Goal: Communication & Community: Answer question/provide support

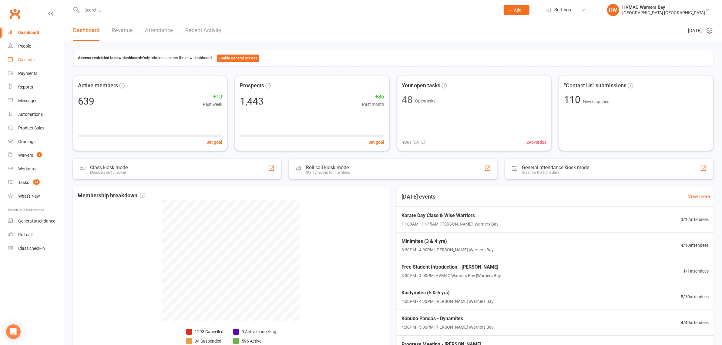
click at [31, 62] on div "Calendar" at bounding box center [26, 59] width 17 height 5
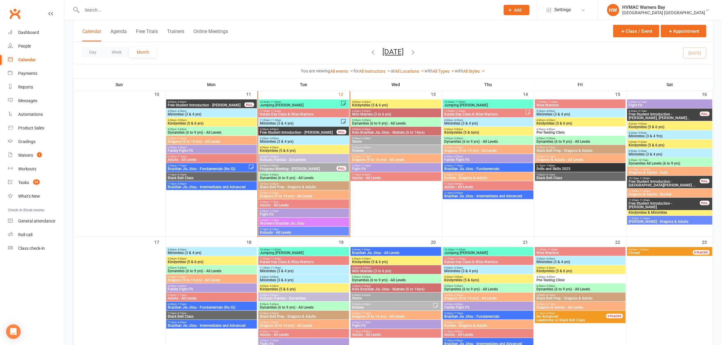
scroll to position [379, 0]
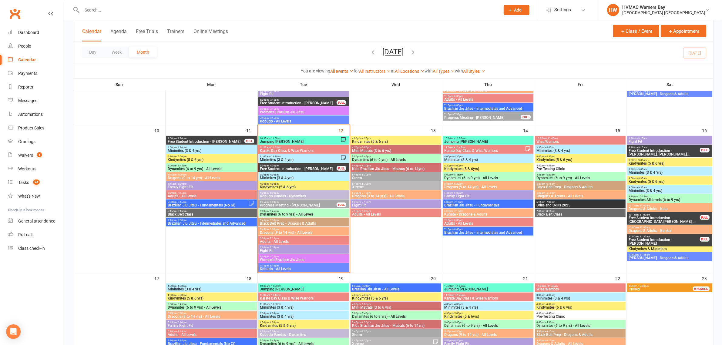
click at [304, 177] on span "Minimites (3 & 4 yrs)" at bounding box center [304, 178] width 88 height 4
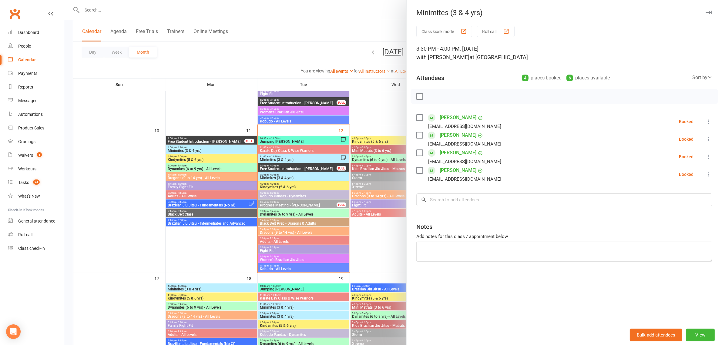
click at [381, 121] on div at bounding box center [393, 172] width 658 height 345
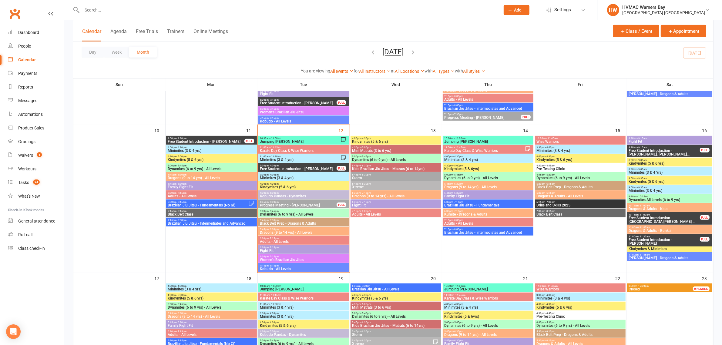
click at [319, 156] on span "11:00am - 11:30am" at bounding box center [300, 156] width 81 height 3
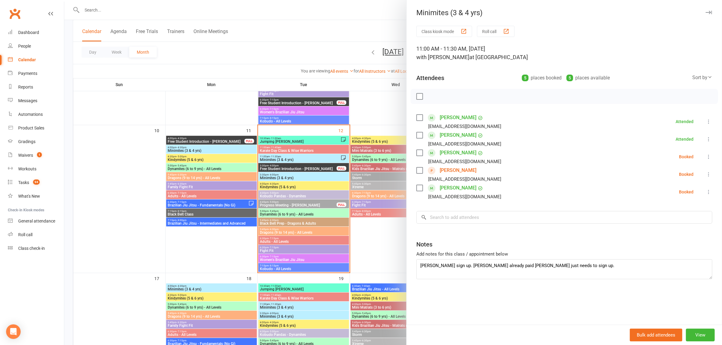
click at [416, 190] on label at bounding box center [419, 188] width 6 height 6
click at [430, 93] on icon "button" at bounding box center [433, 96] width 7 height 7
click at [386, 101] on div at bounding box center [393, 172] width 658 height 345
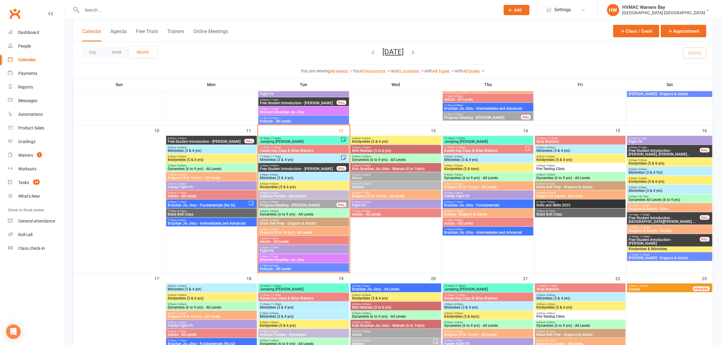
click at [297, 156] on span "11:00am - 11:30am" at bounding box center [300, 156] width 81 height 3
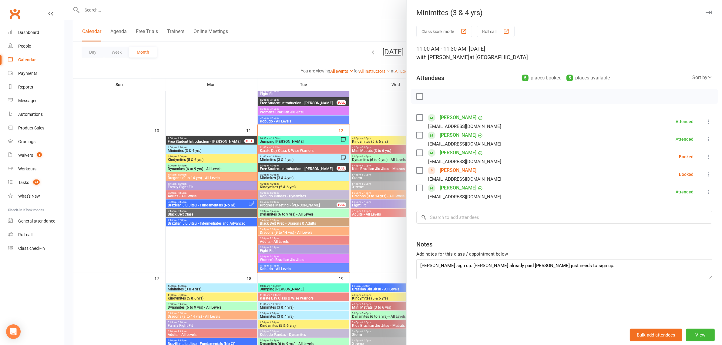
click at [358, 129] on div at bounding box center [393, 172] width 658 height 345
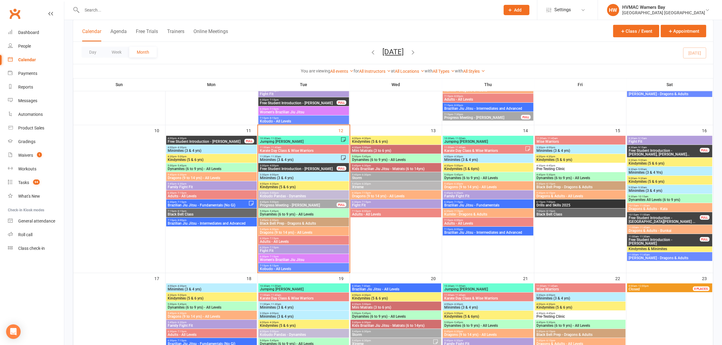
click at [308, 151] on span "Karate Day Class & Wise Warriors" at bounding box center [304, 151] width 88 height 4
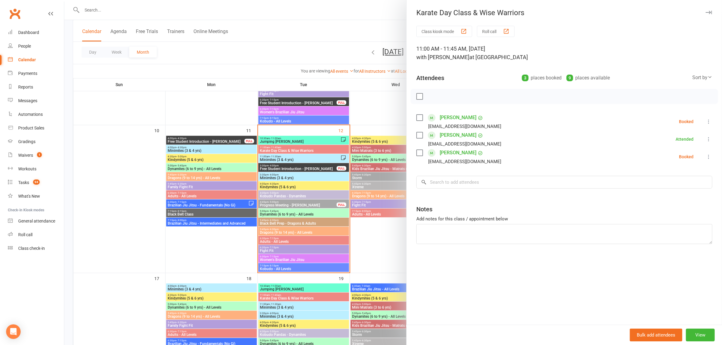
click at [308, 148] on div at bounding box center [393, 172] width 658 height 345
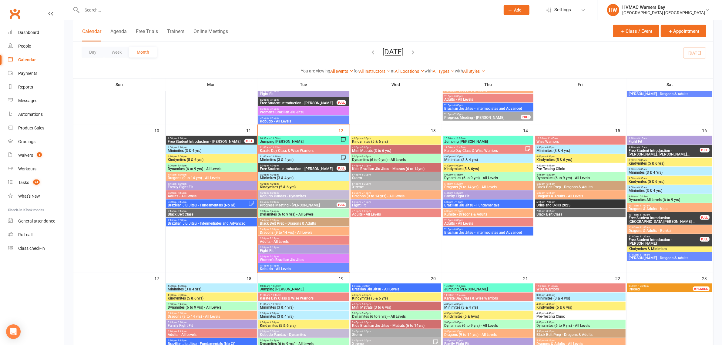
click at [304, 139] on span "10:30am - 11:00am" at bounding box center [300, 138] width 81 height 3
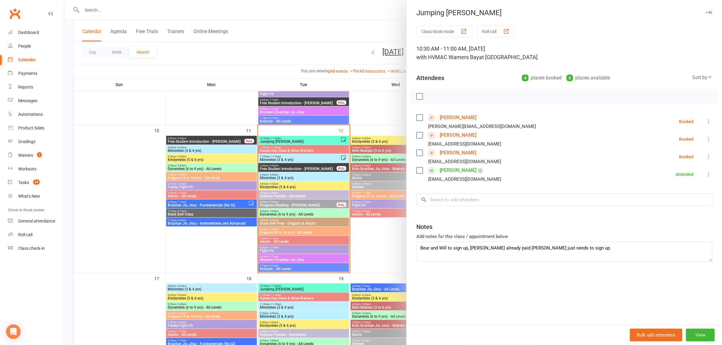
click at [370, 116] on div at bounding box center [393, 172] width 658 height 345
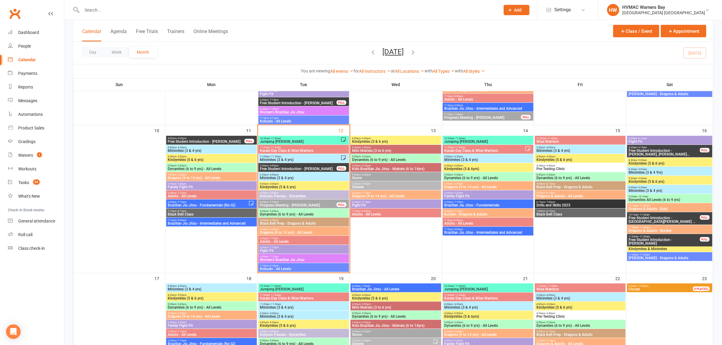
click at [322, 170] on span "Free Student Introduction - Romy Shepherd" at bounding box center [298, 169] width 77 height 4
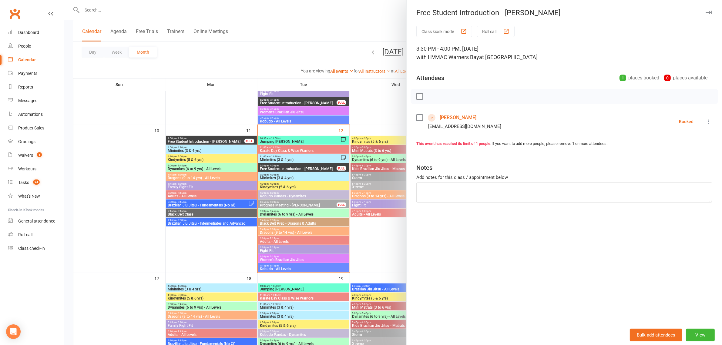
click at [471, 117] on div "Romy Shepherd emshep@hotmail.com" at bounding box center [459, 122] width 87 height 18
click at [469, 117] on link "Romy Shepherd" at bounding box center [458, 118] width 37 height 10
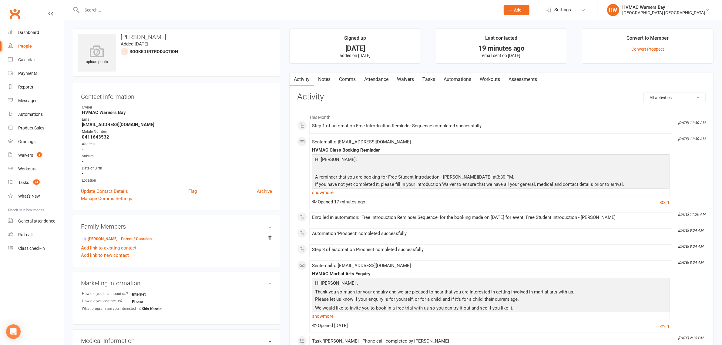
click at [400, 81] on link "Waivers" at bounding box center [405, 79] width 25 height 14
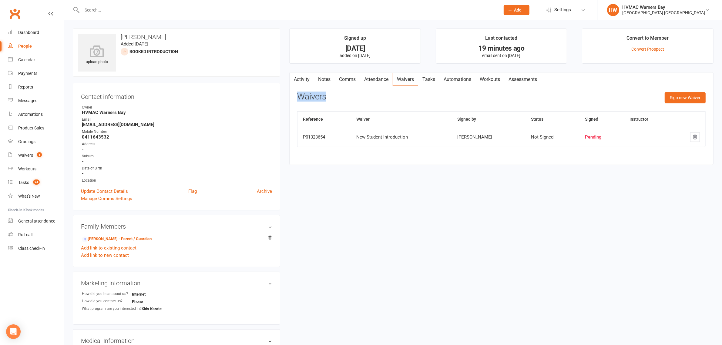
drag, startPoint x: 325, startPoint y: 95, endPoint x: 298, endPoint y: 95, distance: 27.0
click at [298, 95] on div "Waivers Sign new Waiver" at bounding box center [501, 99] width 408 height 14
click at [298, 95] on h3 "Waivers" at bounding box center [311, 96] width 29 height 9
drag, startPoint x: 298, startPoint y: 95, endPoint x: 332, endPoint y: 95, distance: 34.3
click at [332, 95] on div "Waivers Sign new Waiver" at bounding box center [501, 99] width 408 height 14
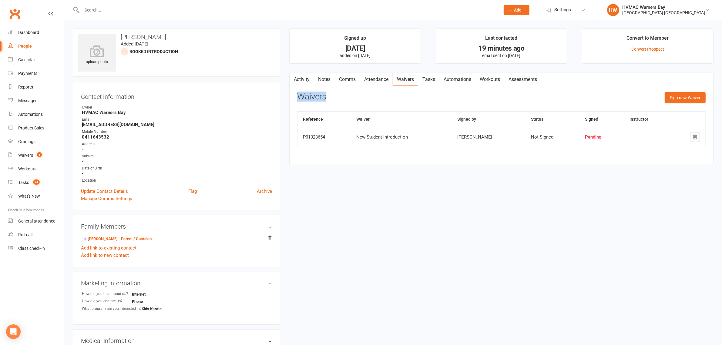
click at [332, 95] on div "Waivers Sign new Waiver" at bounding box center [501, 99] width 408 height 14
drag, startPoint x: 332, startPoint y: 95, endPoint x: 311, endPoint y: 96, distance: 21.2
click at [311, 96] on div "Waivers Sign new Waiver" at bounding box center [501, 99] width 408 height 14
click at [311, 96] on h3 "Waivers" at bounding box center [311, 96] width 29 height 9
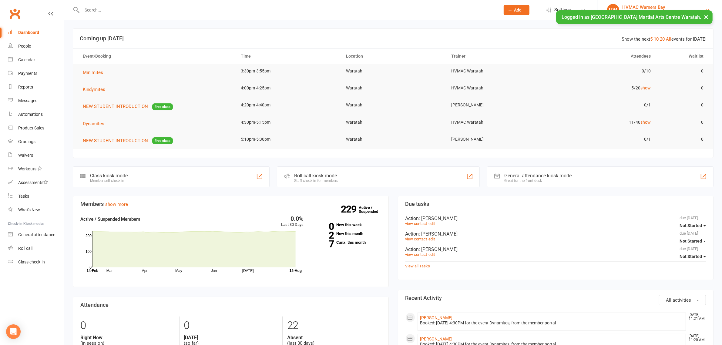
click at [662, 8] on div "HVMAC Warners Bay" at bounding box center [663, 7] width 83 height 5
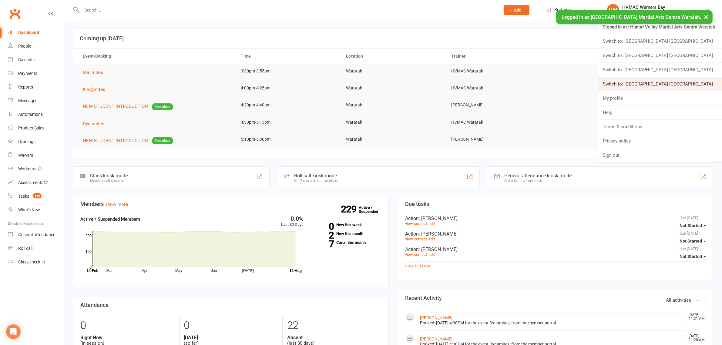
click at [689, 79] on link "Switch to: Hunter Valley Martial Arts Centre Warners Bay" at bounding box center [660, 84] width 124 height 14
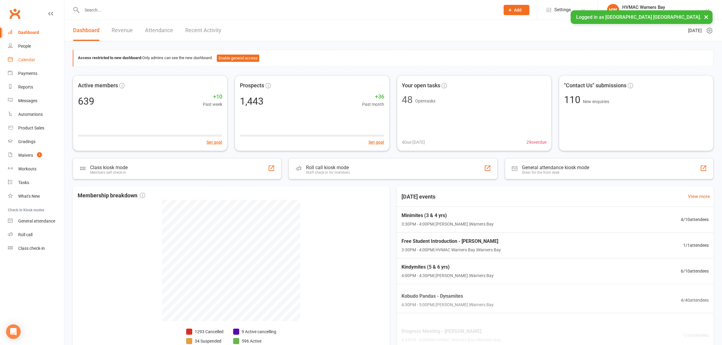
click at [29, 61] on div "Calendar" at bounding box center [26, 59] width 17 height 5
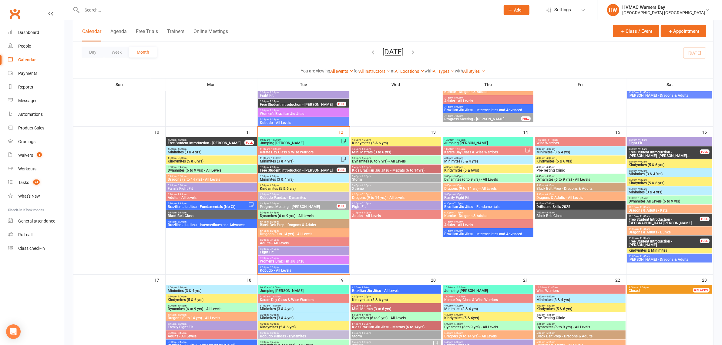
scroll to position [379, 0]
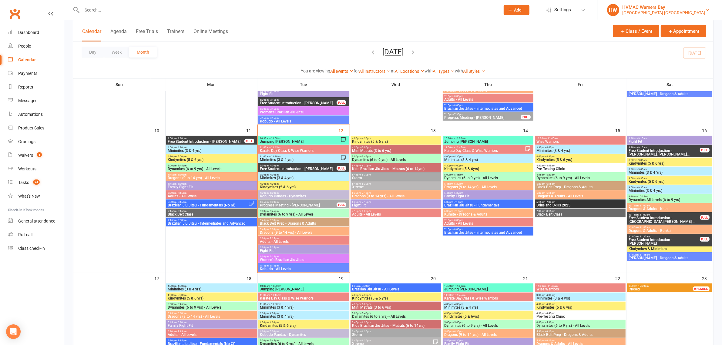
click at [684, 8] on div "HVMAC Warners Bay" at bounding box center [663, 7] width 83 height 5
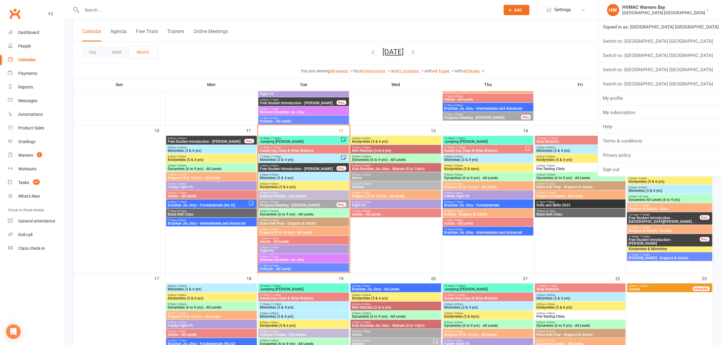
click at [691, 60] on link "Switch to: [GEOGRAPHIC_DATA] [GEOGRAPHIC_DATA]" at bounding box center [660, 56] width 124 height 14
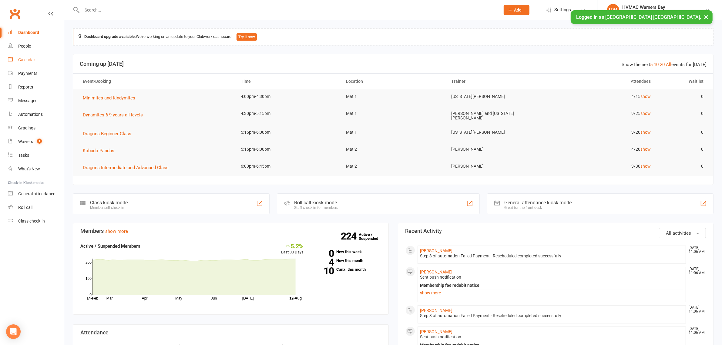
click at [19, 53] on link "Calendar" at bounding box center [36, 60] width 56 height 14
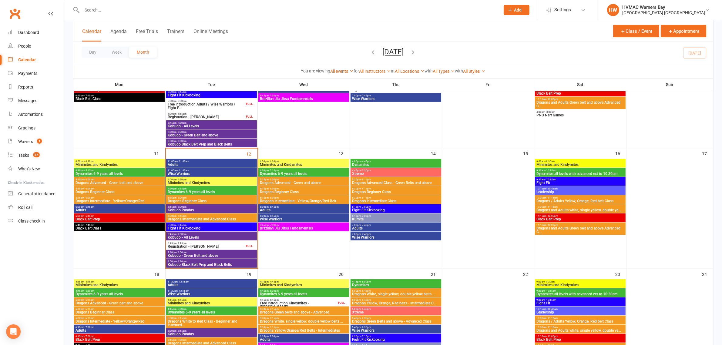
scroll to position [265, 0]
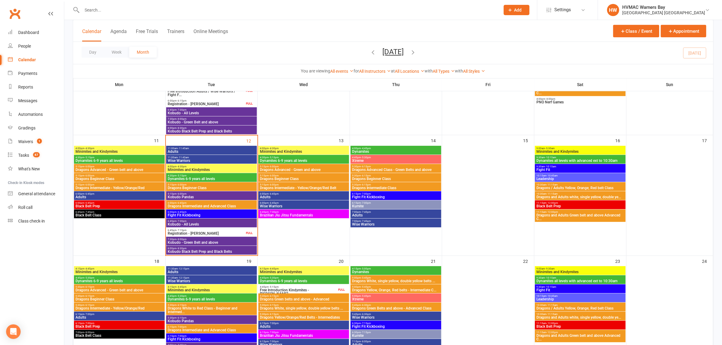
click at [212, 223] on span "Kobudo - All Levels" at bounding box center [211, 225] width 88 height 4
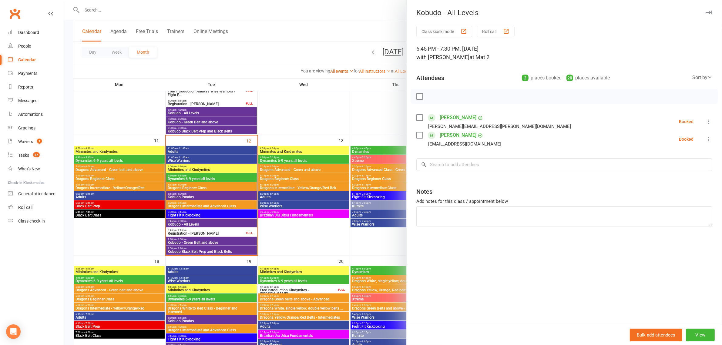
click at [212, 223] on div at bounding box center [393, 172] width 658 height 345
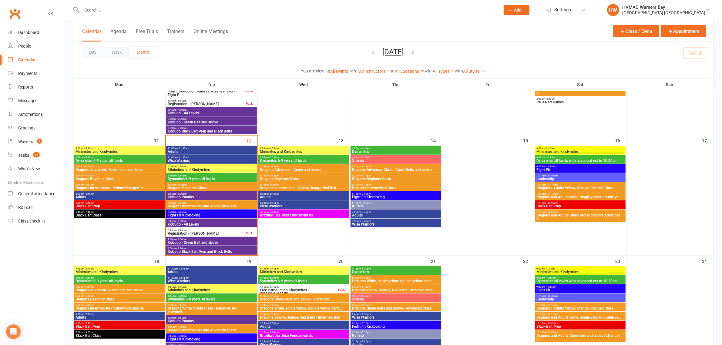
drag, startPoint x: 667, startPoint y: 8, endPoint x: 689, endPoint y: 34, distance: 34.3
click at [667, 7] on div "HVMAC Warners Bay" at bounding box center [663, 7] width 83 height 5
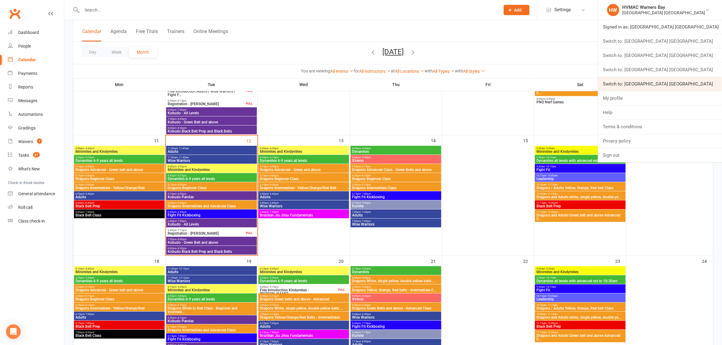
click at [711, 80] on link "Switch to: Hunter Valley Martial Arts Centre Warners Bay" at bounding box center [660, 84] width 124 height 14
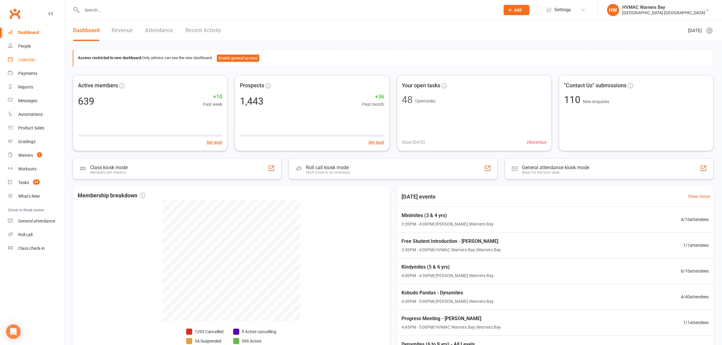
click at [22, 57] on div "Calendar" at bounding box center [26, 59] width 17 height 5
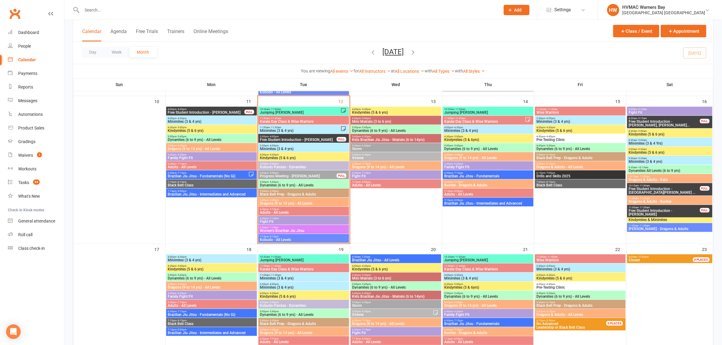
scroll to position [379, 0]
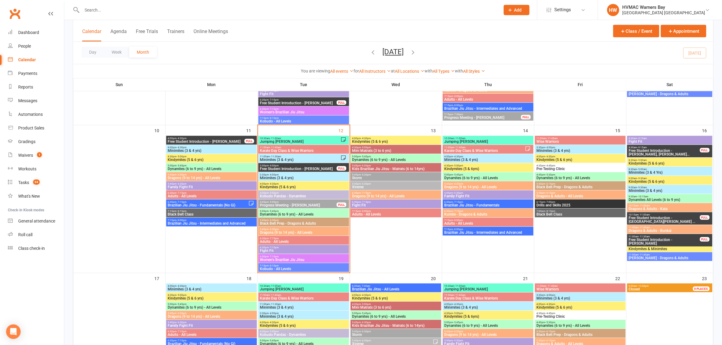
click at [86, 2] on div at bounding box center [284, 10] width 423 height 20
click at [90, 10] on input "text" at bounding box center [288, 10] width 416 height 8
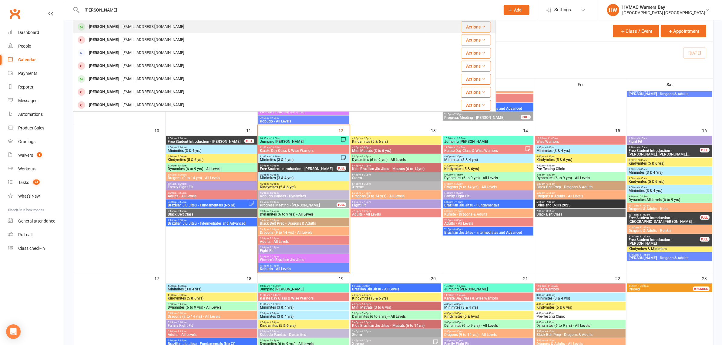
type input "harley hill"
click at [138, 22] on div "Harley Hill info@katesommer.com.au" at bounding box center [248, 27] width 351 height 12
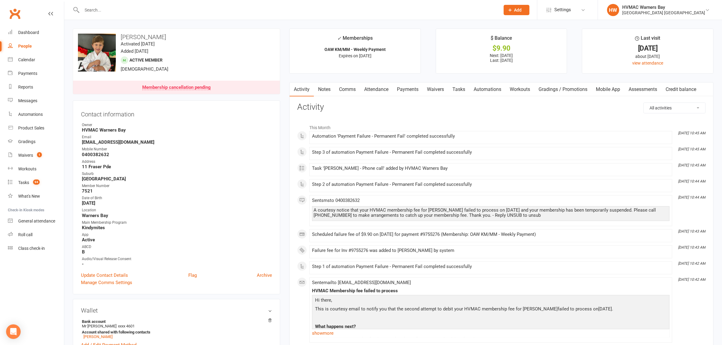
click at [409, 92] on link "Payments" at bounding box center [408, 89] width 30 height 14
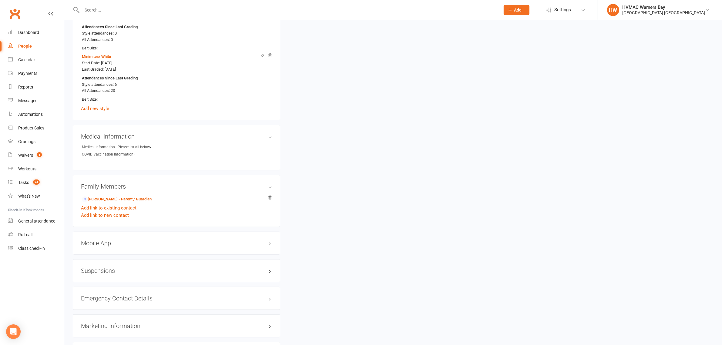
scroll to position [493, 0]
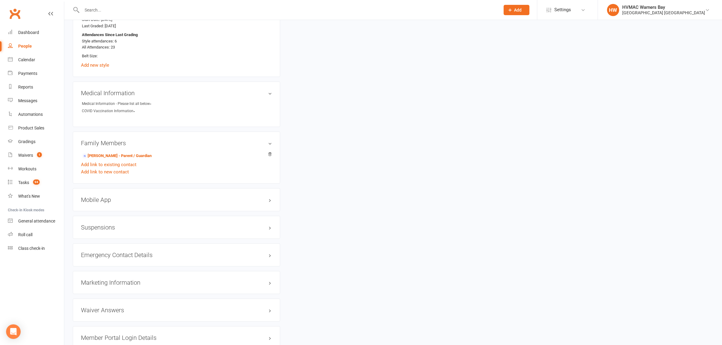
click at [106, 226] on h3 "Suspensions" at bounding box center [176, 227] width 191 height 7
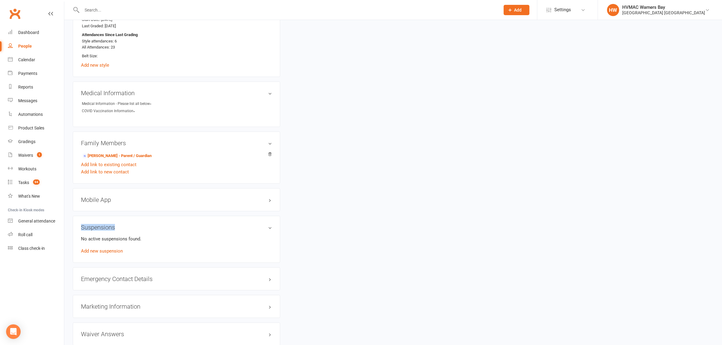
click at [106, 226] on h3 "Suspensions" at bounding box center [176, 227] width 191 height 7
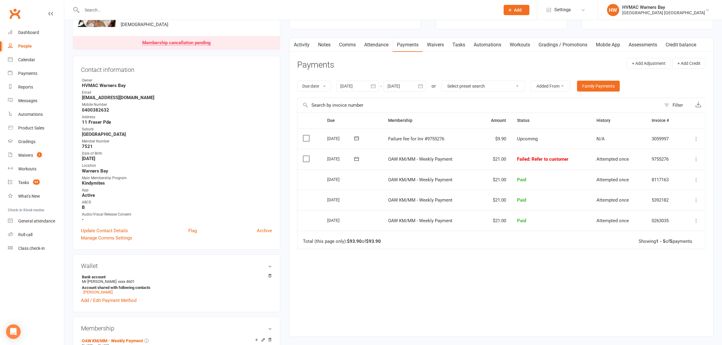
scroll to position [38, 0]
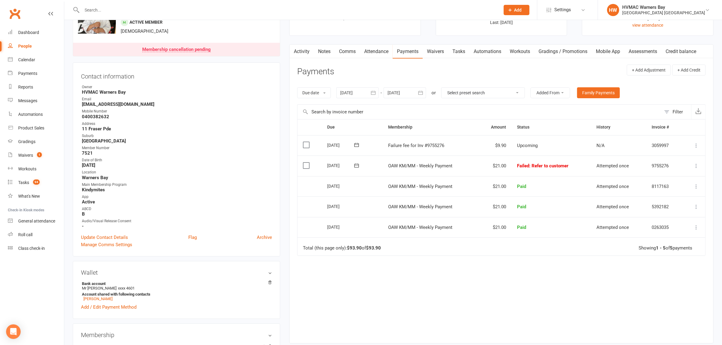
click at [437, 54] on link "Waivers" at bounding box center [435, 52] width 25 height 14
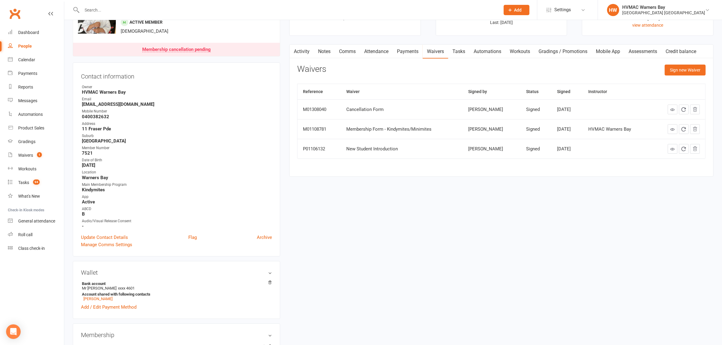
click at [412, 54] on link "Payments" at bounding box center [408, 52] width 30 height 14
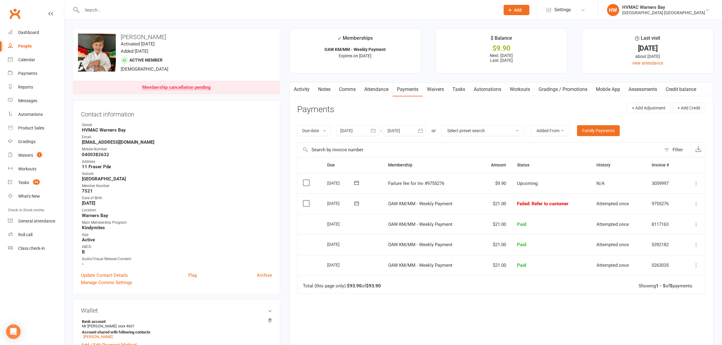
click at [11, 11] on link "Clubworx" at bounding box center [14, 13] width 15 height 15
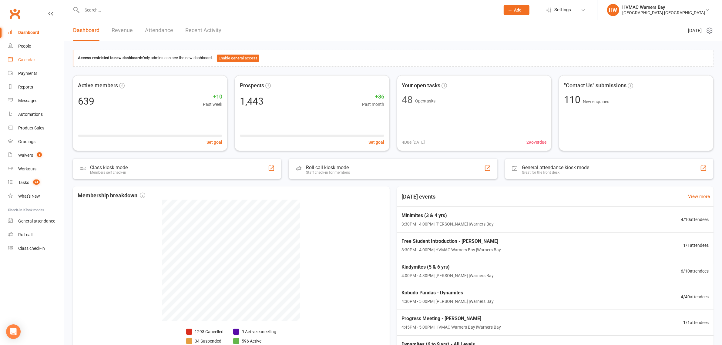
click at [35, 57] on link "Calendar" at bounding box center [36, 60] width 56 height 14
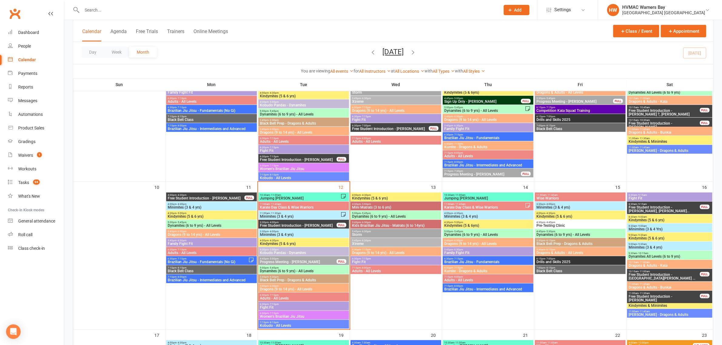
scroll to position [341, 0]
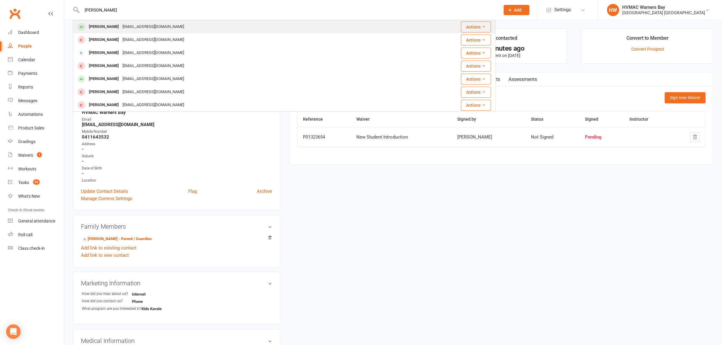
type input "[PERSON_NAME]"
click at [123, 27] on div "[EMAIL_ADDRESS][DOMAIN_NAME]" at bounding box center [153, 26] width 65 height 9
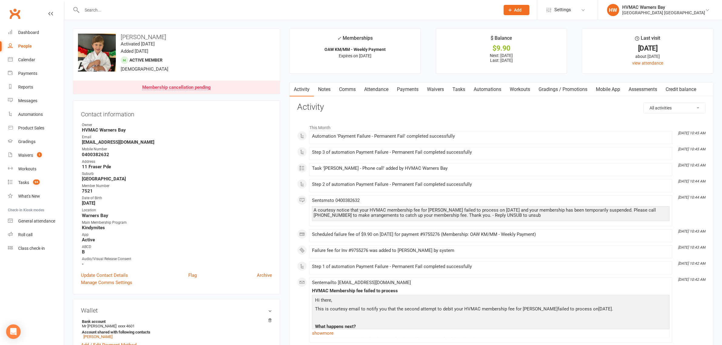
click at [412, 89] on link "Payments" at bounding box center [408, 89] width 30 height 14
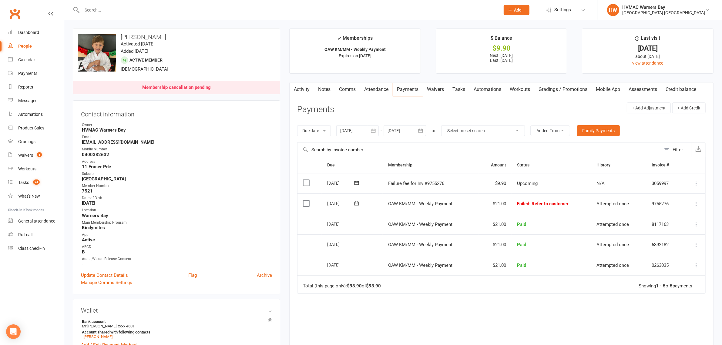
click at [435, 90] on link "Waivers" at bounding box center [435, 89] width 25 height 14
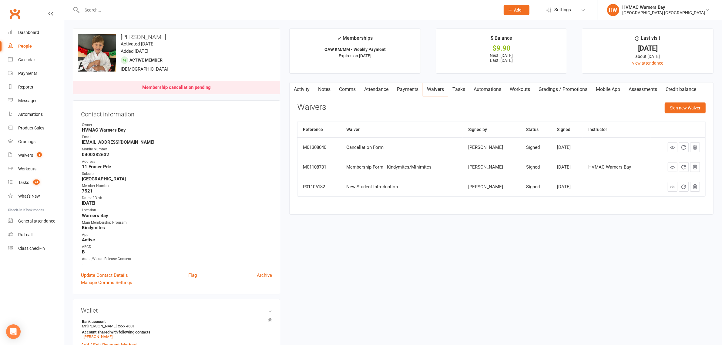
scroll to position [38, 0]
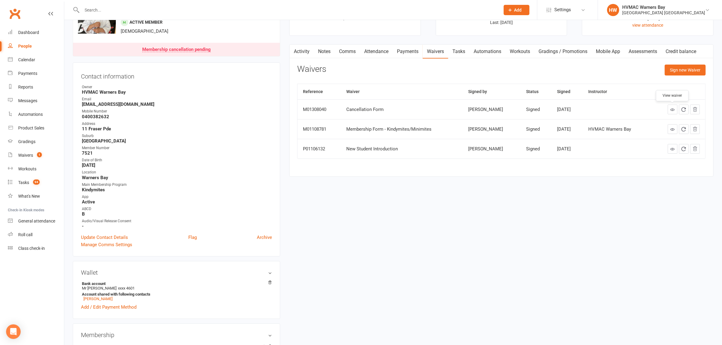
click at [670, 109] on link at bounding box center [673, 110] width 10 height 10
click at [401, 52] on link "Payments" at bounding box center [408, 52] width 30 height 14
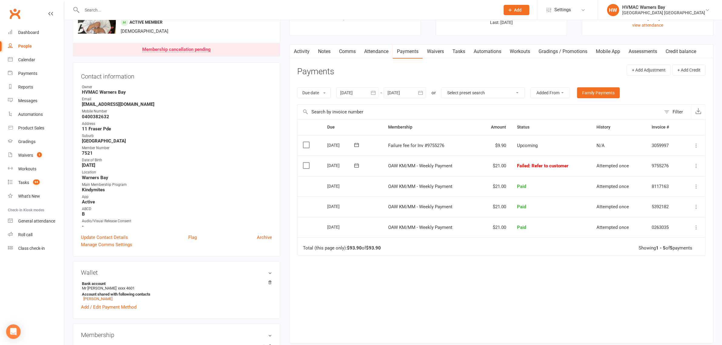
click at [437, 53] on link "Waivers" at bounding box center [435, 52] width 25 height 14
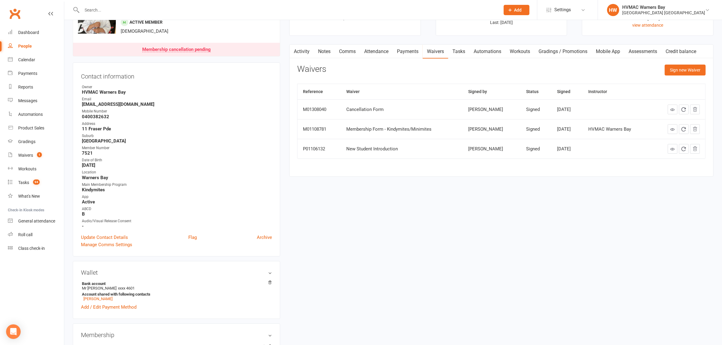
click at [405, 52] on link "Payments" at bounding box center [408, 52] width 30 height 14
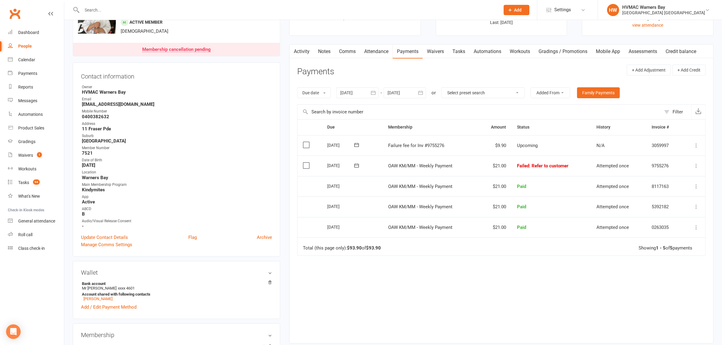
drag, startPoint x: 378, startPoint y: 167, endPoint x: 454, endPoint y: 166, distance: 76.1
click at [454, 166] on tr "Select this 08 Aug 2025 Harley Hill OAW KM/MM - Weekly Payment $21.00 Failed : …" at bounding box center [501, 166] width 408 height 21
click at [454, 166] on td "OAW KM/MM - Weekly Payment" at bounding box center [431, 166] width 96 height 21
drag, startPoint x: 454, startPoint y: 166, endPoint x: 388, endPoint y: 162, distance: 65.9
click at [388, 162] on td "OAW KM/MM - Weekly Payment" at bounding box center [431, 166] width 96 height 21
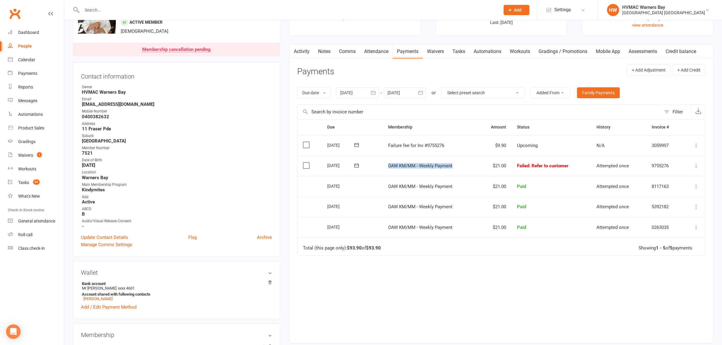
click at [385, 169] on td "OAW KM/MM - Weekly Payment" at bounding box center [431, 166] width 96 height 21
drag, startPoint x: 401, startPoint y: 168, endPoint x: 453, endPoint y: 167, distance: 52.5
click at [453, 167] on td "OAW KM/MM - Weekly Payment" at bounding box center [431, 166] width 96 height 21
drag, startPoint x: 453, startPoint y: 167, endPoint x: 375, endPoint y: 165, distance: 78.0
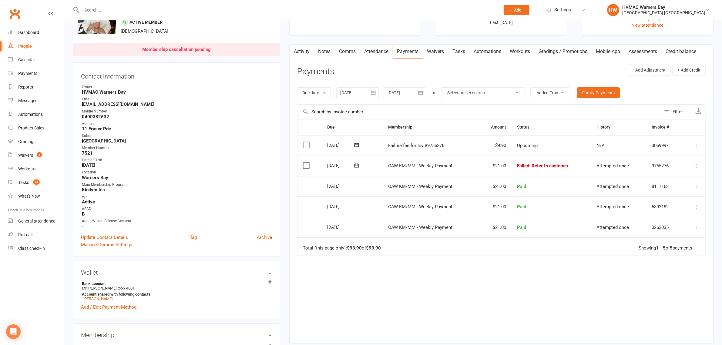
click at [375, 165] on tr "Select this 08 Aug 2025 Harley Hill OAW KM/MM - Weekly Payment $21.00 Failed : …" at bounding box center [501, 166] width 408 height 21
click at [382, 167] on td "08 Aug 2025" at bounding box center [352, 166] width 61 height 21
drag, startPoint x: 382, startPoint y: 167, endPoint x: 456, endPoint y: 169, distance: 74.3
click at [456, 169] on tr "Select this 08 Aug 2025 Harley Hill OAW KM/MM - Weekly Payment $21.00 Failed : …" at bounding box center [501, 166] width 408 height 21
click at [456, 169] on td "OAW KM/MM - Weekly Payment" at bounding box center [431, 166] width 96 height 21
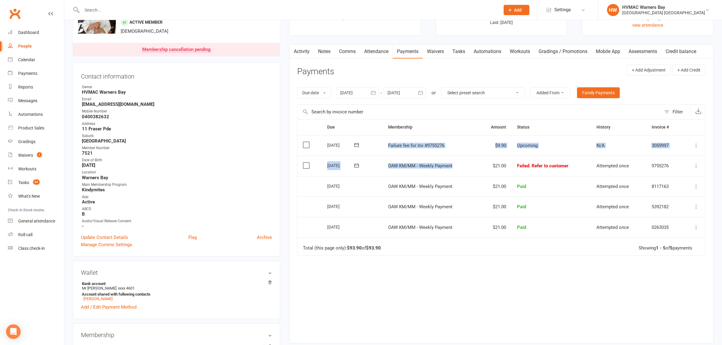
drag, startPoint x: 456, startPoint y: 169, endPoint x: 385, endPoint y: 143, distance: 75.3
click at [385, 143] on table "Due Contact Membership Amount Status History Invoice # Select this 15 Aug 2025 …" at bounding box center [501, 187] width 408 height 136
click at [388, 145] on span "Failure fee for Inv #9755276" at bounding box center [416, 145] width 56 height 5
drag, startPoint x: 387, startPoint y: 145, endPoint x: 450, endPoint y: 146, distance: 62.8
click at [450, 146] on td "Failure fee for Inv #9755276" at bounding box center [431, 145] width 96 height 21
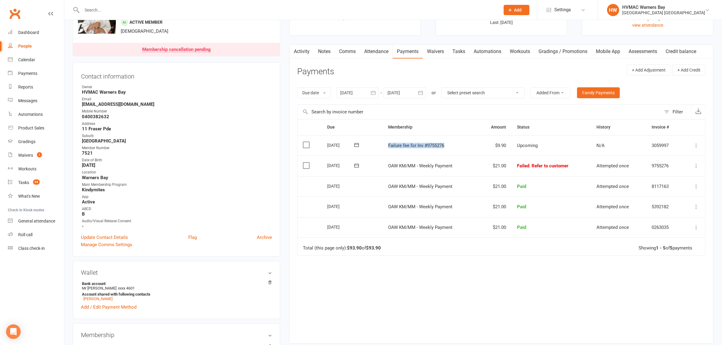
click at [450, 146] on td "Failure fee for Inv #9755276" at bounding box center [431, 145] width 96 height 21
drag, startPoint x: 484, startPoint y: 171, endPoint x: 586, endPoint y: 164, distance: 102.1
click at [586, 164] on tr "Select this 08 Aug 2025 Harley Hill OAW KM/MM - Weekly Payment $21.00 Failed : …" at bounding box center [501, 166] width 408 height 21
click at [573, 166] on td "Failed : Refer to customer" at bounding box center [551, 166] width 79 height 21
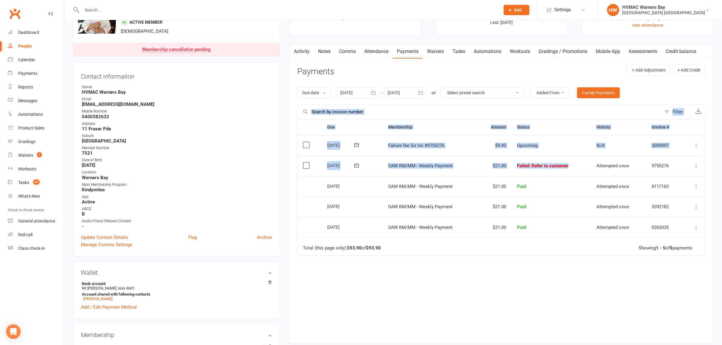
drag, startPoint x: 573, startPoint y: 166, endPoint x: 484, endPoint y: 114, distance: 102.8
click at [484, 114] on div "Filter View waiver Due Contact Membership Amount Status History Invoice # Selec…" at bounding box center [501, 219] width 408 height 230
click at [484, 114] on input "text" at bounding box center [479, 112] width 364 height 15
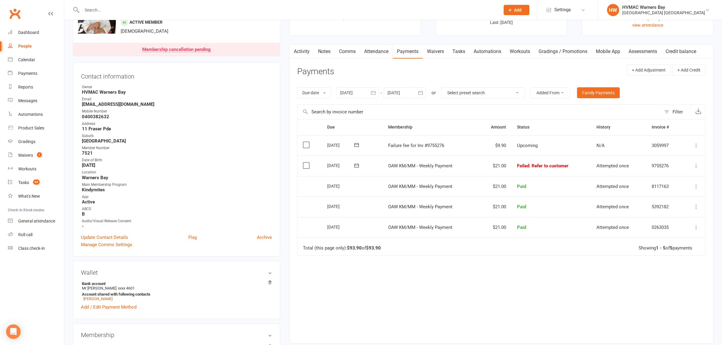
click at [324, 50] on link "Notes" at bounding box center [324, 52] width 21 height 14
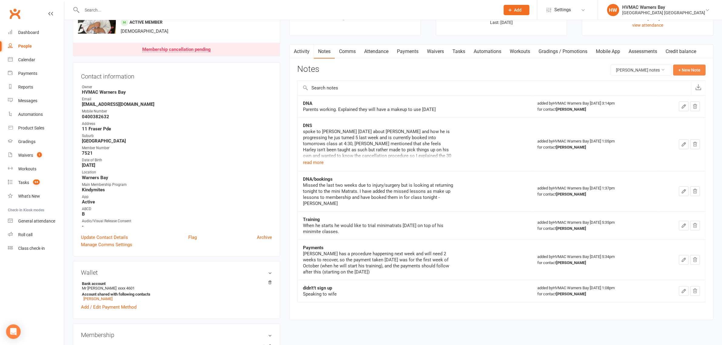
click at [686, 75] on button "+ New Note" at bounding box center [689, 70] width 32 height 11
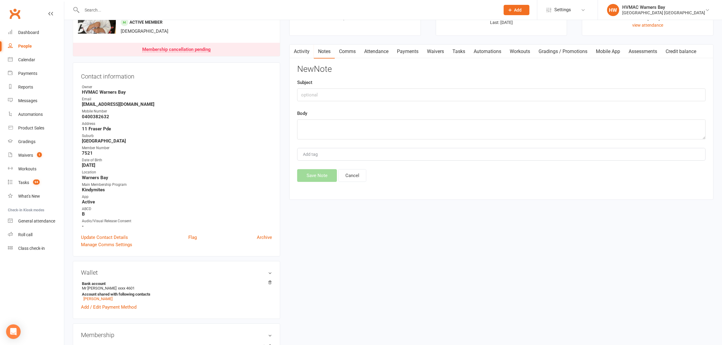
click at [489, 102] on div "New Note Subject Body Add tag Save Note Cancel" at bounding box center [501, 123] width 408 height 117
click at [487, 99] on input "text" at bounding box center [501, 95] width 408 height 13
click at [317, 94] on input "Cancelltion" at bounding box center [501, 95] width 408 height 13
type input "Cancellation"
click at [343, 131] on textarea at bounding box center [501, 129] width 408 height 20
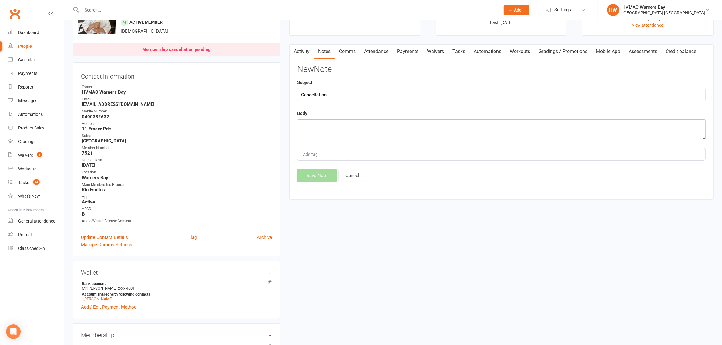
type textarea "M"
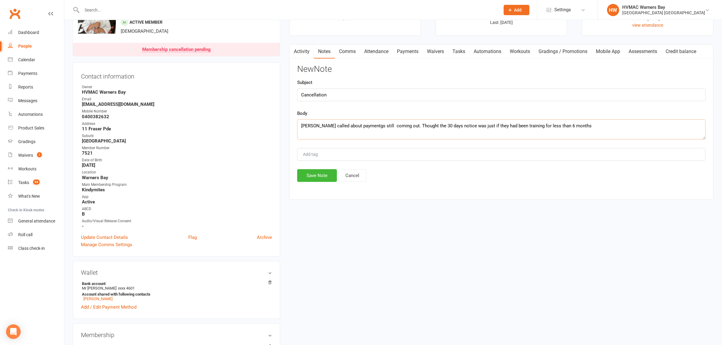
click at [356, 124] on textarea "Kate called about paymentgs still coming out. Thought the 30 days notice was ju…" at bounding box center [501, 129] width 408 height 20
click at [602, 140] on div "New Note Subject Cancellation Body Kate called about payments still coming out.…" at bounding box center [501, 123] width 408 height 117
click at [598, 129] on textarea "Kate called about payments still coming out. Thought the 30 days notice was jus…" at bounding box center [501, 129] width 408 height 20
click at [368, 123] on textarea "Kate called about payments still coming out. Thought the 30 days notice was jus…" at bounding box center [501, 129] width 408 height 20
click at [579, 126] on textarea "Kate called about payments still coming out. Thought the 30 days notice was jus…" at bounding box center [501, 129] width 408 height 20
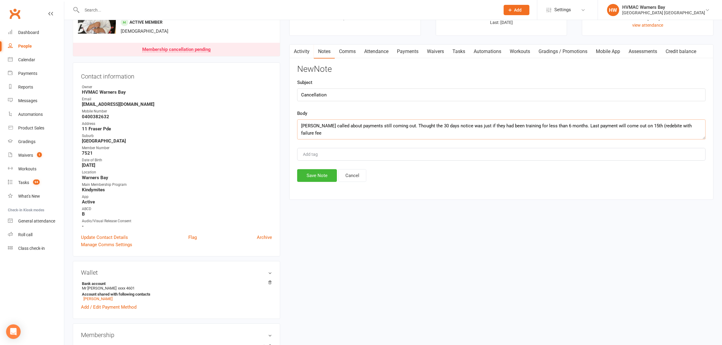
click at [654, 128] on textarea "Kate called about payments still coming out. Thought the 30 days notice was jus…" at bounding box center [501, 129] width 408 height 20
click at [699, 128] on textarea "Kate called about payments still coming out. Thought the 30 days notice was jus…" at bounding box center [501, 129] width 408 height 20
click at [641, 124] on textarea "Kate called about payments still coming out. Thought the 30 days notice was jus…" at bounding box center [501, 129] width 408 height 20
type textarea "Kate called about payments still coming out. Thought the 30 days notice was jus…"
click at [323, 170] on button "Save Note" at bounding box center [317, 175] width 40 height 13
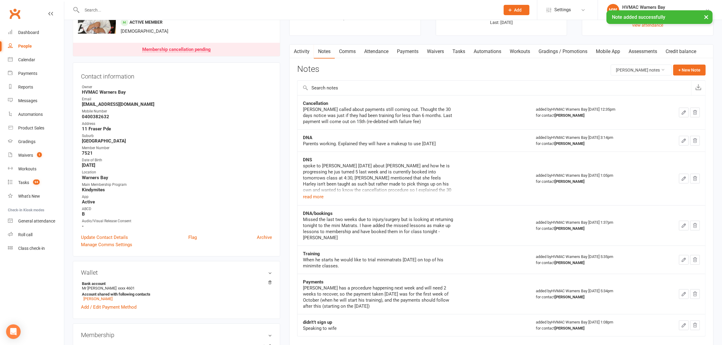
click at [16, 10] on div "× Note added successfully" at bounding box center [357, 10] width 714 height 0
click at [15, 10] on div "× Note added successfully" at bounding box center [357, 10] width 714 height 0
click at [16, 10] on div "× Note added successfully" at bounding box center [357, 10] width 714 height 0
click at [15, 10] on div "× Note added successfully" at bounding box center [357, 10] width 714 height 0
click at [24, 179] on link "Tasks 94" at bounding box center [36, 183] width 56 height 14
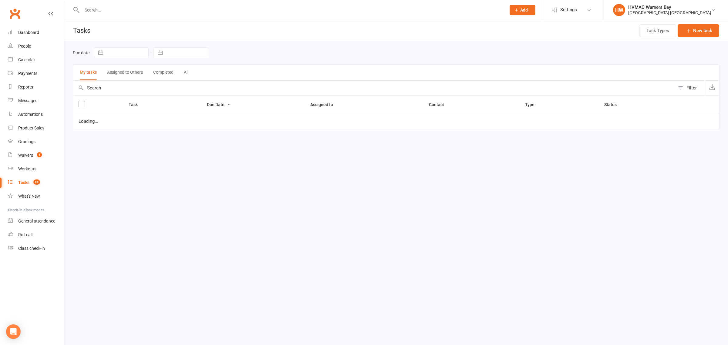
select select "started"
select select "waiting"
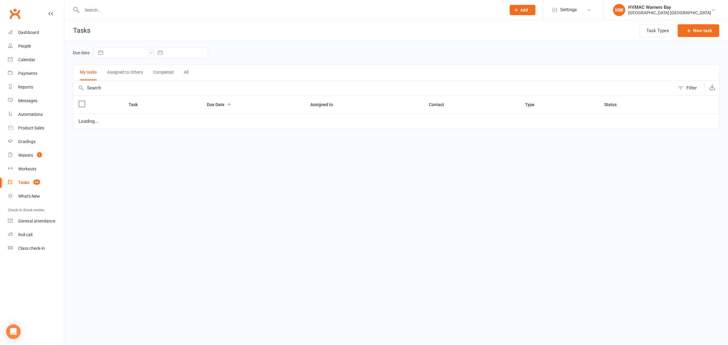
select select "started"
